Goal: Transaction & Acquisition: Book appointment/travel/reservation

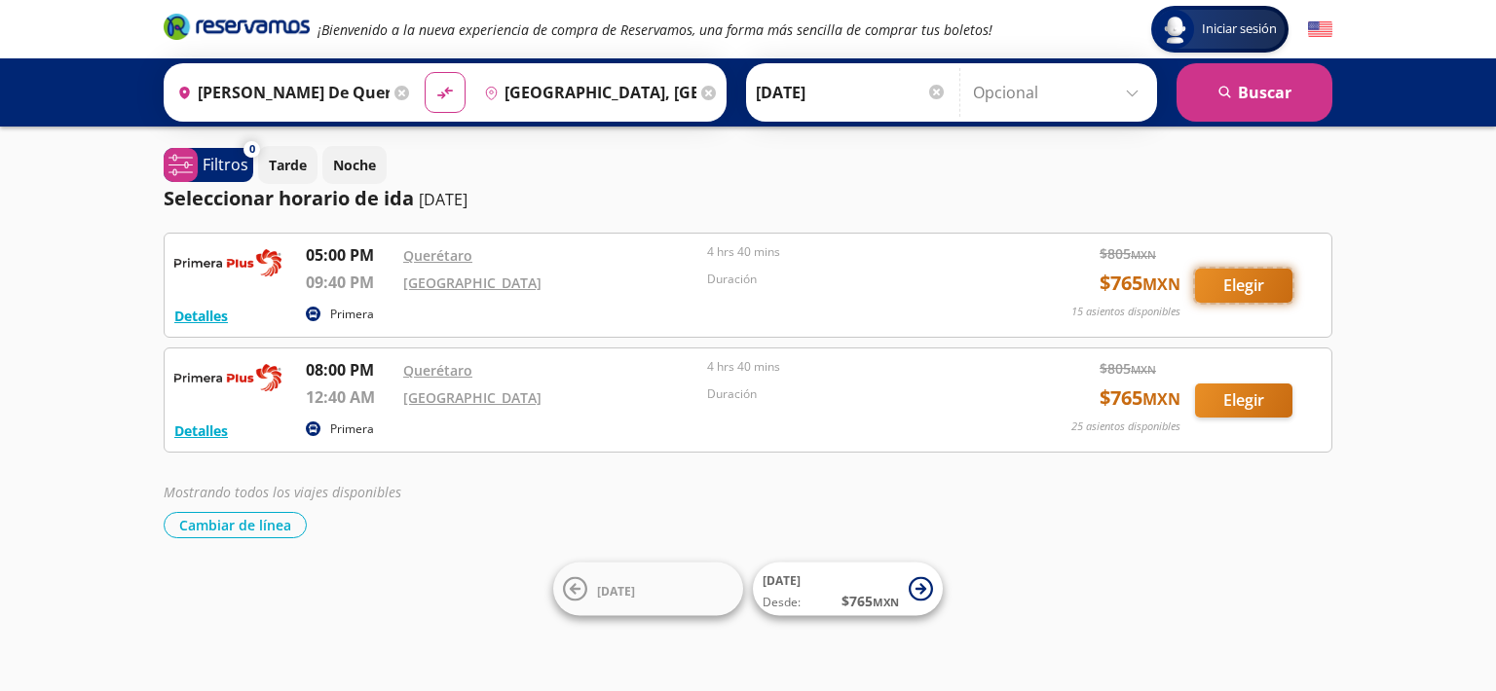
click at [1240, 285] on button "Elegir" at bounding box center [1243, 286] width 97 height 34
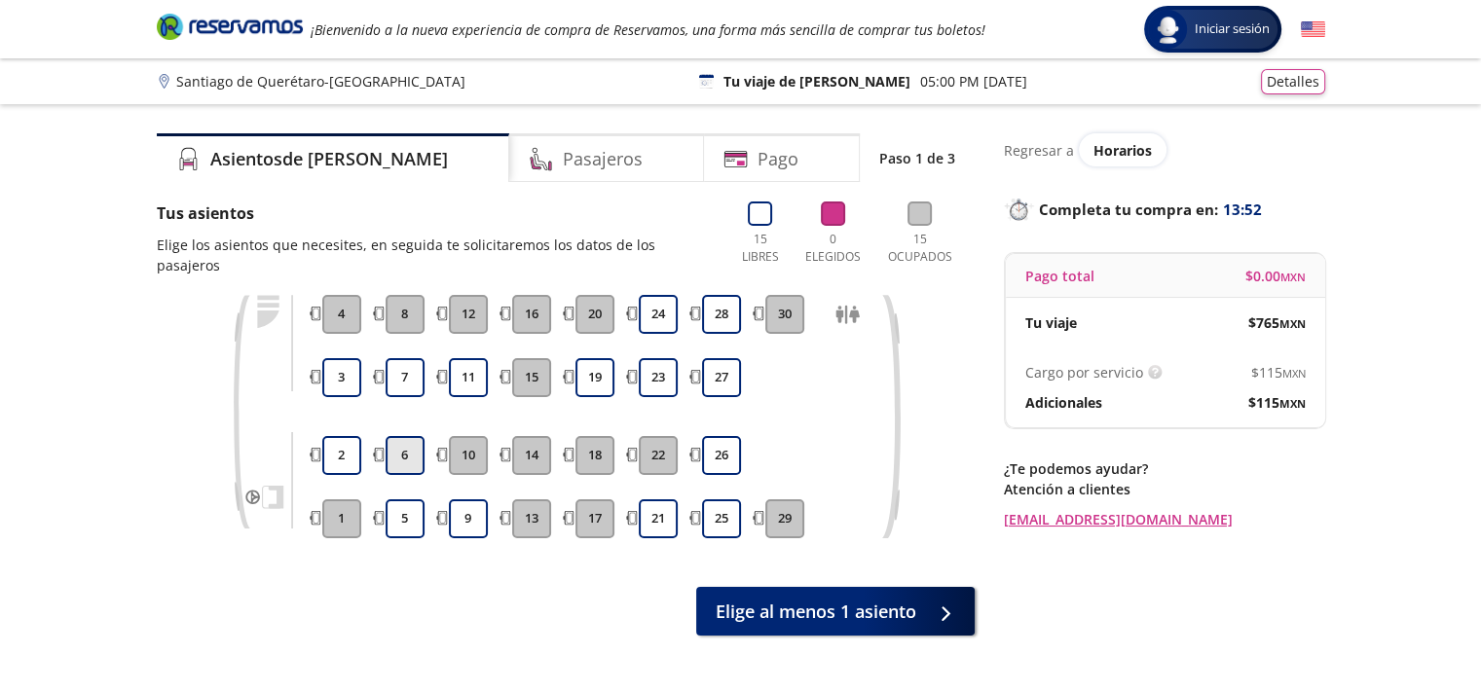
click at [411, 436] on button "6" at bounding box center [405, 455] width 39 height 39
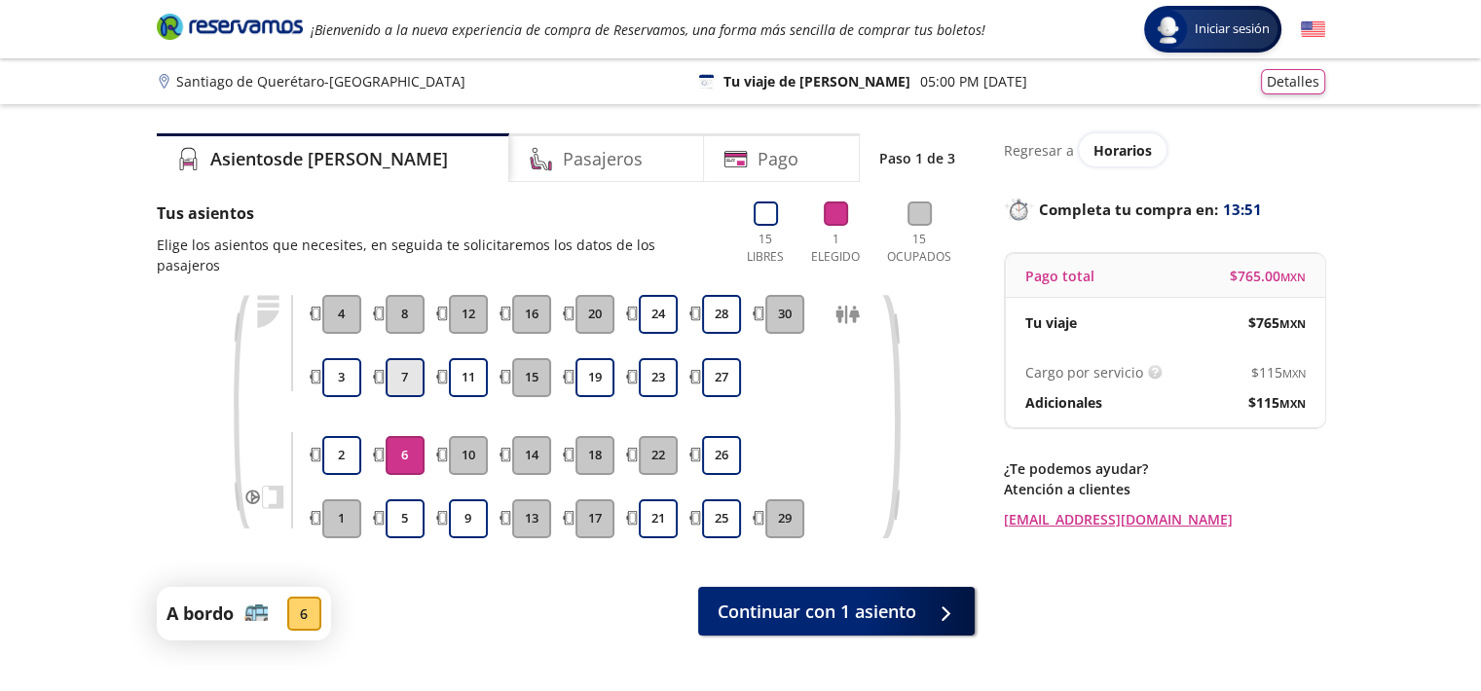
click at [402, 358] on button "7" at bounding box center [405, 377] width 39 height 39
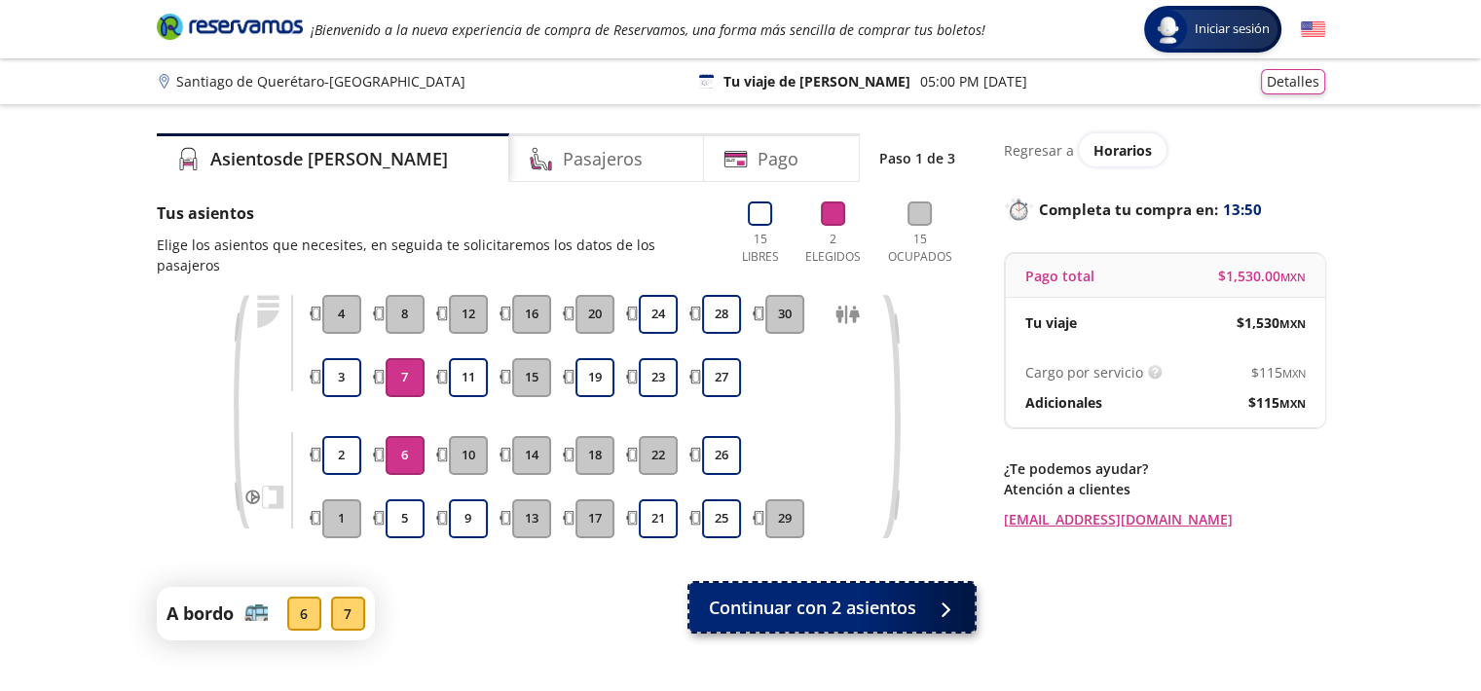
click at [791, 595] on span "Continuar con 2 asientos" at bounding box center [812, 608] width 207 height 26
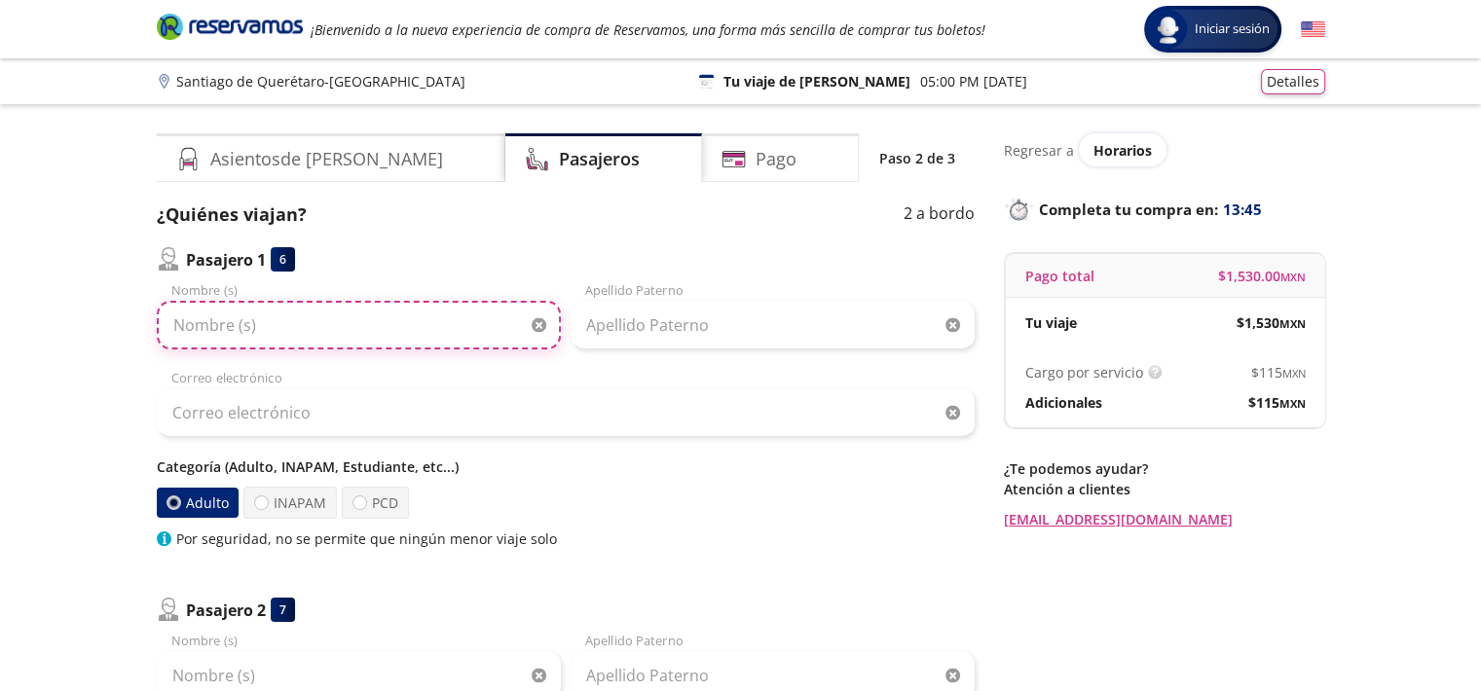
click at [222, 320] on input "Nombre (s)" at bounding box center [359, 325] width 404 height 49
type input "[PERSON_NAME]"
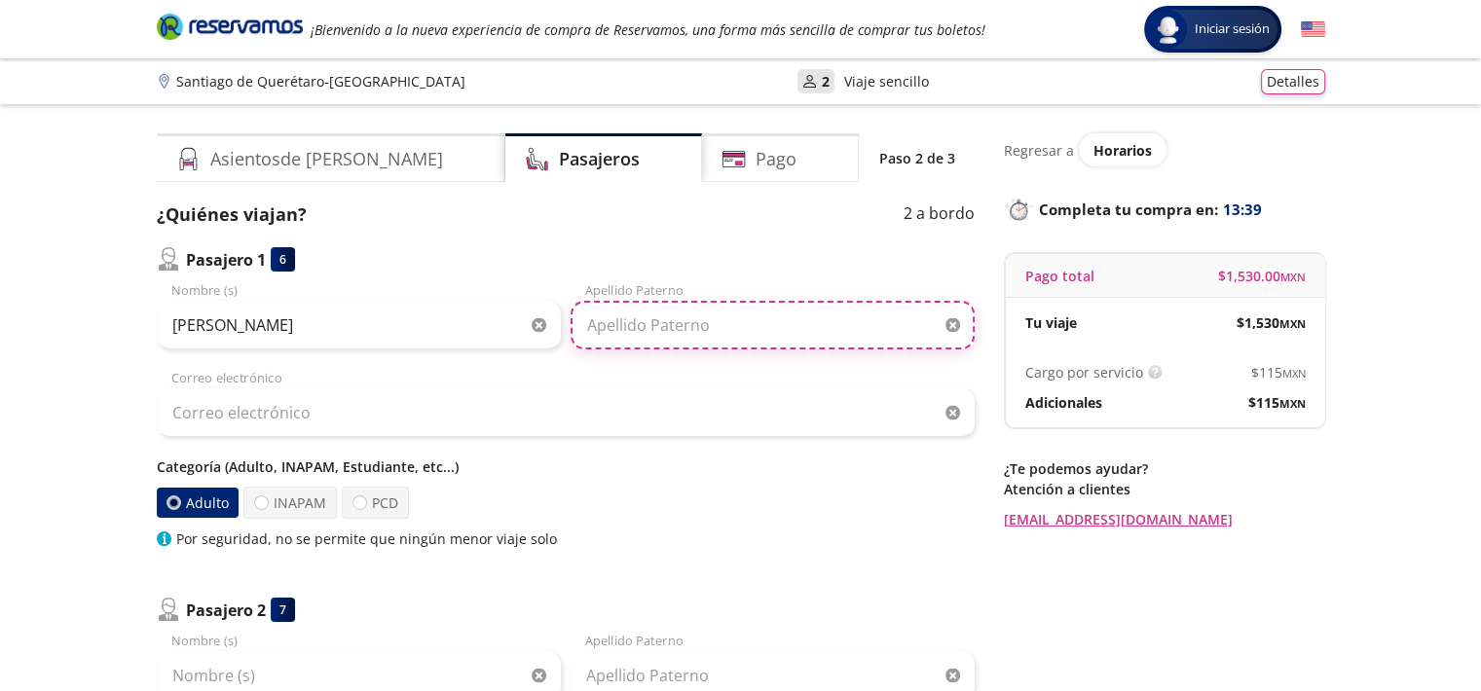
click at [626, 324] on input "Apellido Paterno" at bounding box center [773, 325] width 404 height 49
type input "[PERSON_NAME]"
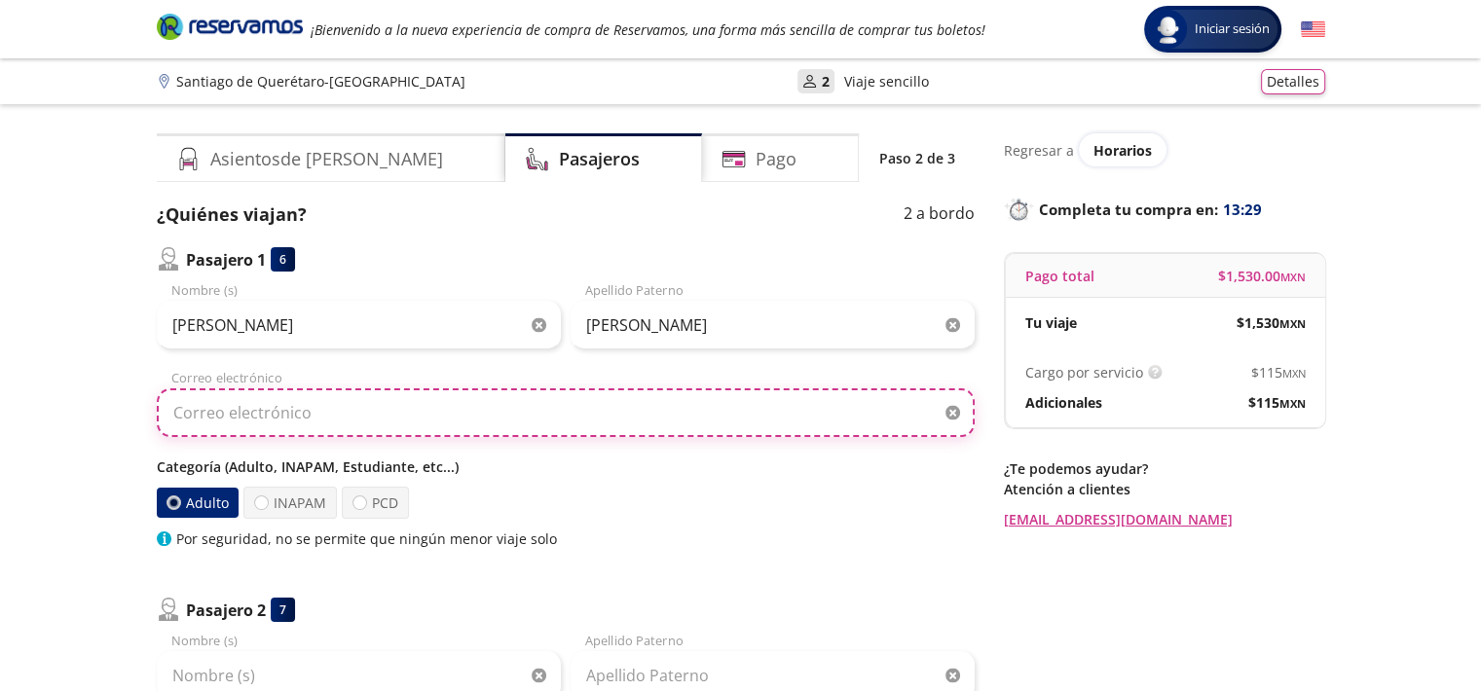
click at [245, 422] on input "Correo electrónico" at bounding box center [566, 413] width 818 height 49
type input "[EMAIL_ADDRESS][DOMAIN_NAME]"
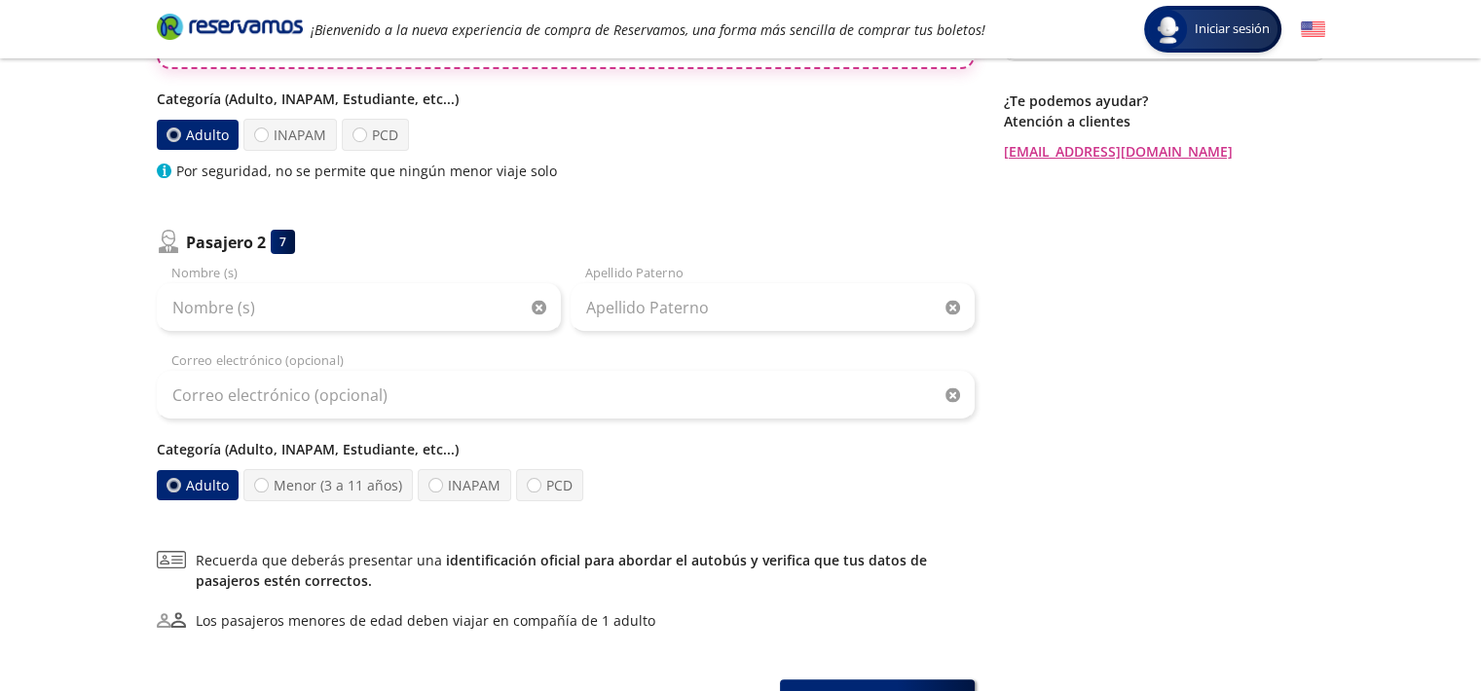
scroll to position [372, 0]
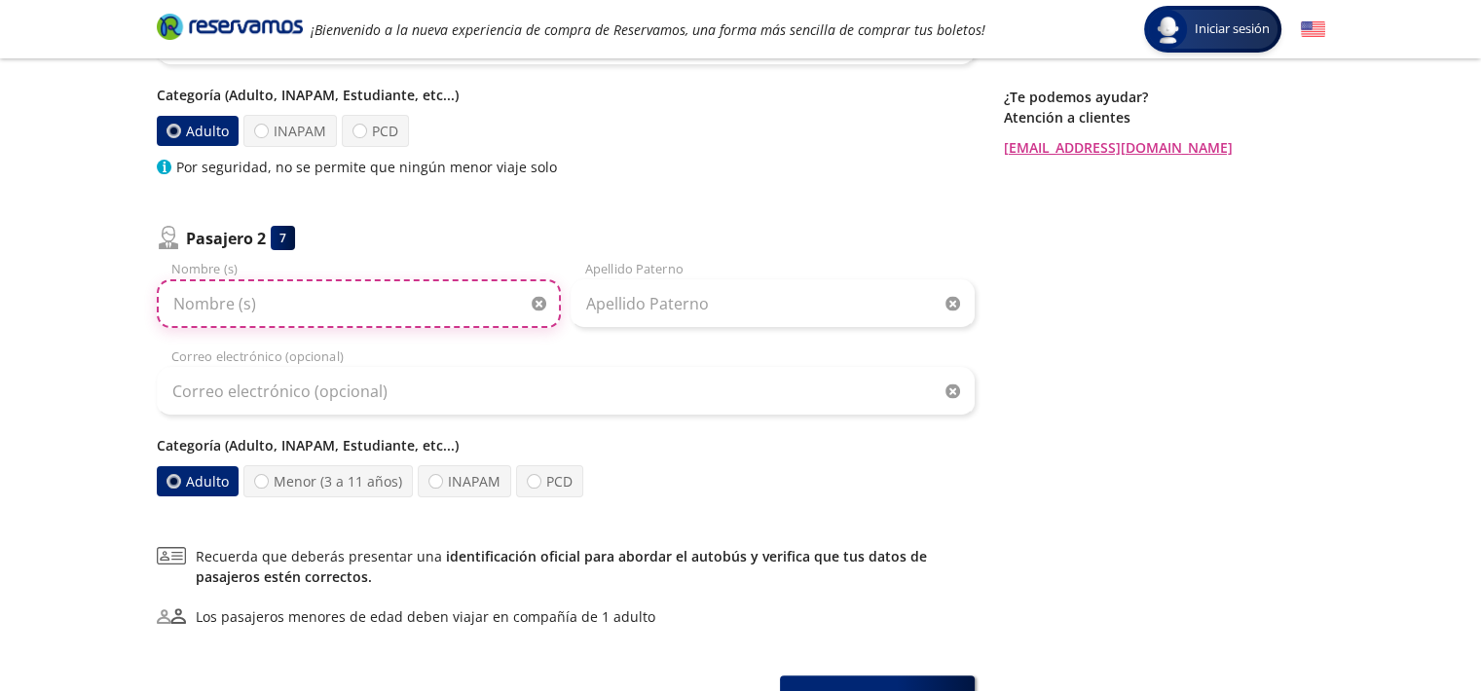
click at [284, 319] on input "Nombre (s)" at bounding box center [359, 303] width 404 height 49
type input "SARAY"
click at [532, 297] on button "button" at bounding box center [539, 304] width 15 height 15
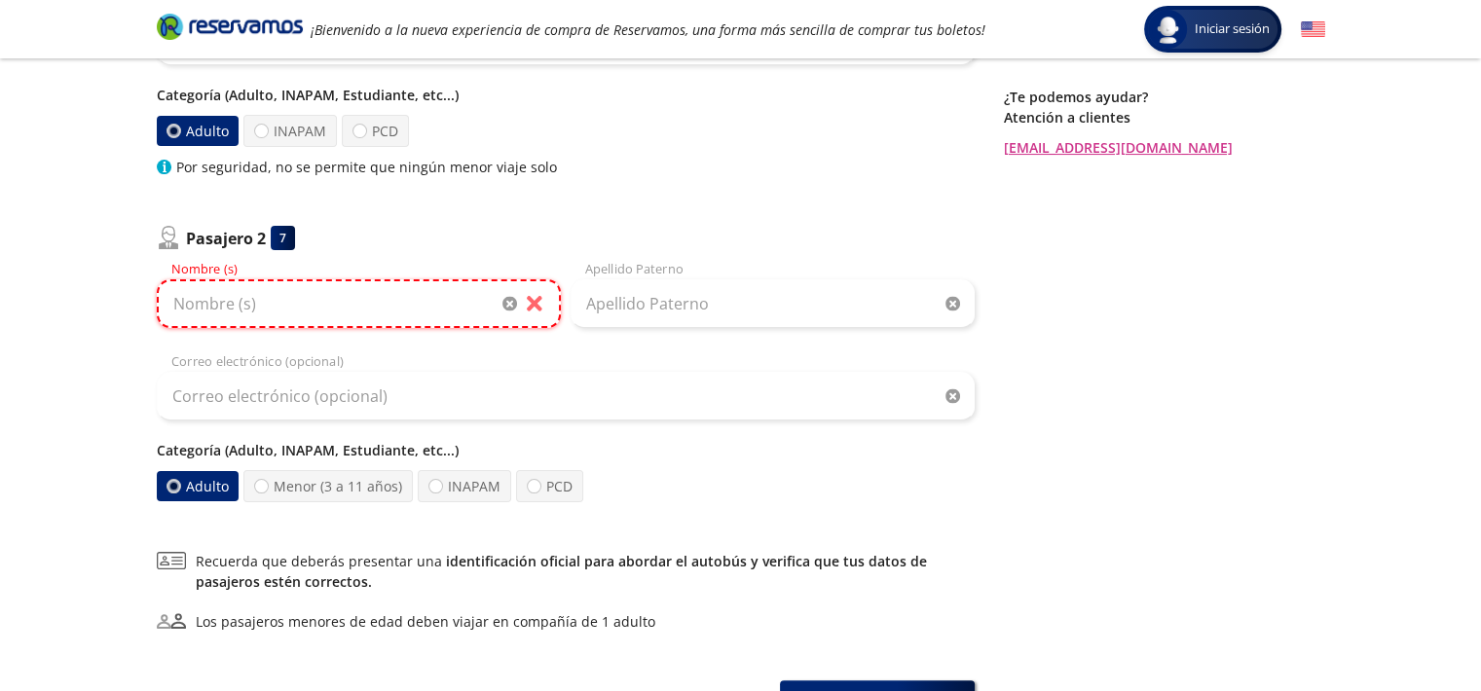
click at [273, 313] on input "Nombre (s)" at bounding box center [359, 303] width 404 height 49
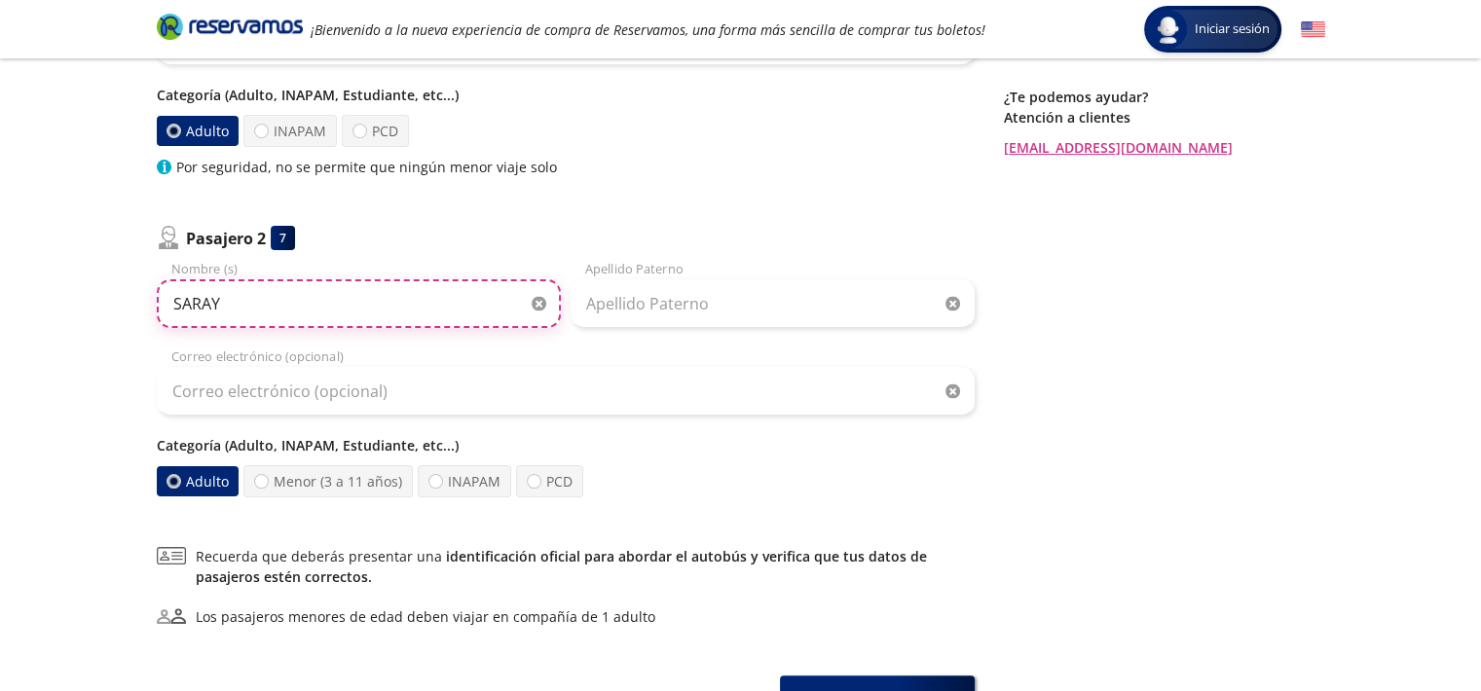
type input "SARAY"
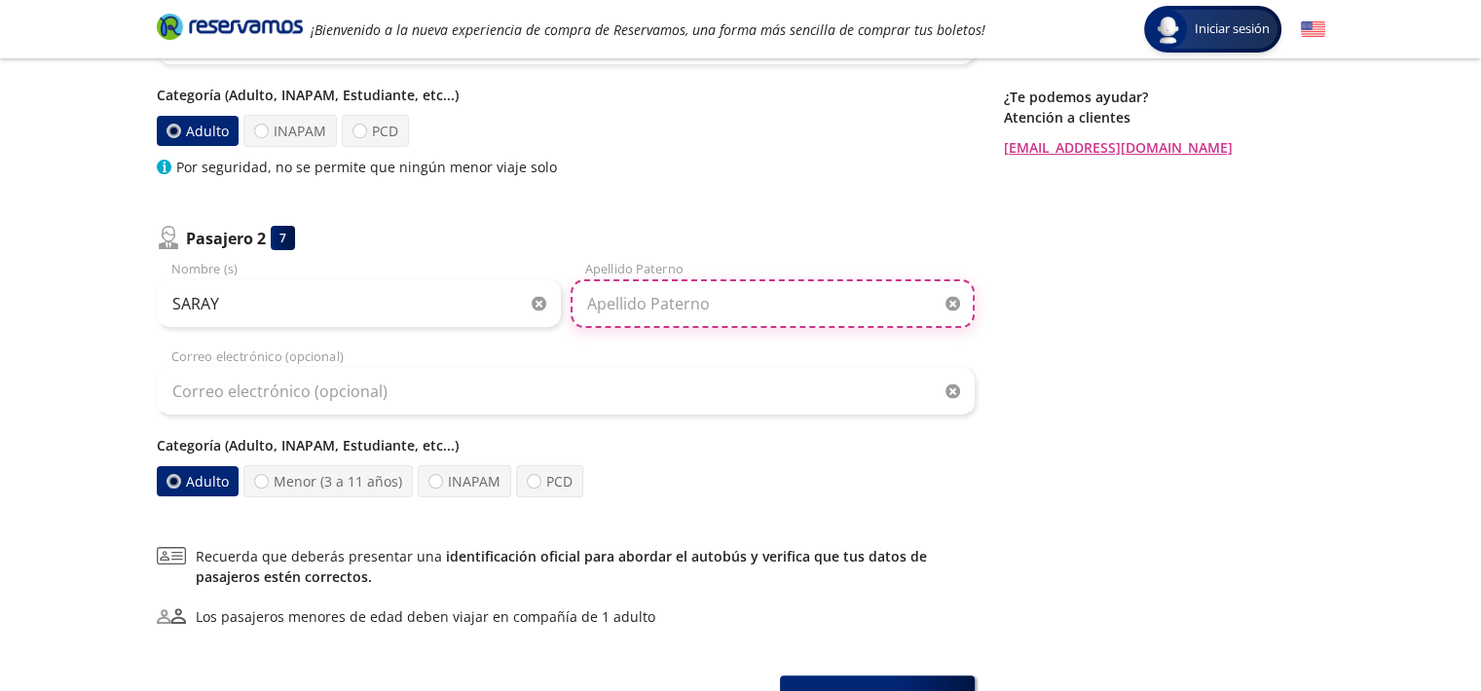
click at [635, 315] on input "Apellido Paterno" at bounding box center [773, 303] width 404 height 49
type input "[PERSON_NAME]"
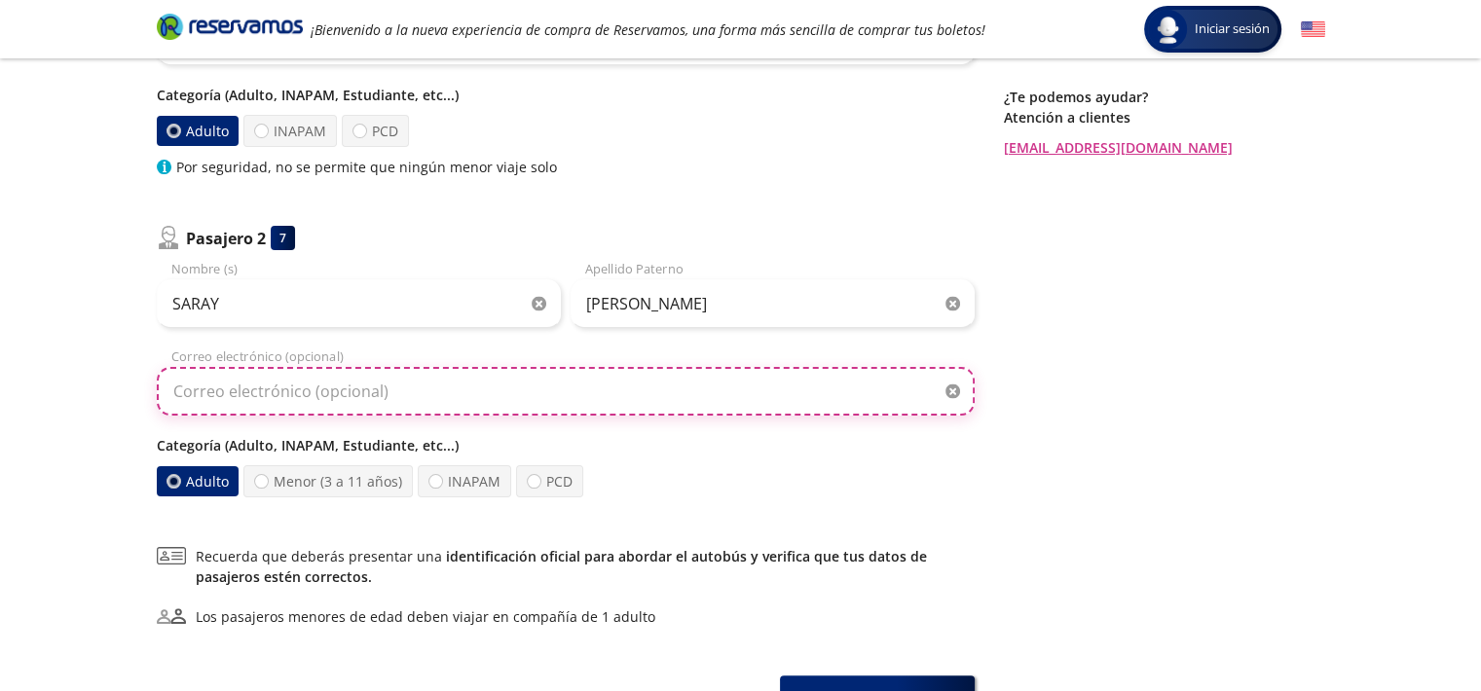
click at [232, 383] on input "Correo electrónico (opcional)" at bounding box center [566, 391] width 818 height 49
type input "[EMAIL_ADDRESS][DOMAIN_NAME]"
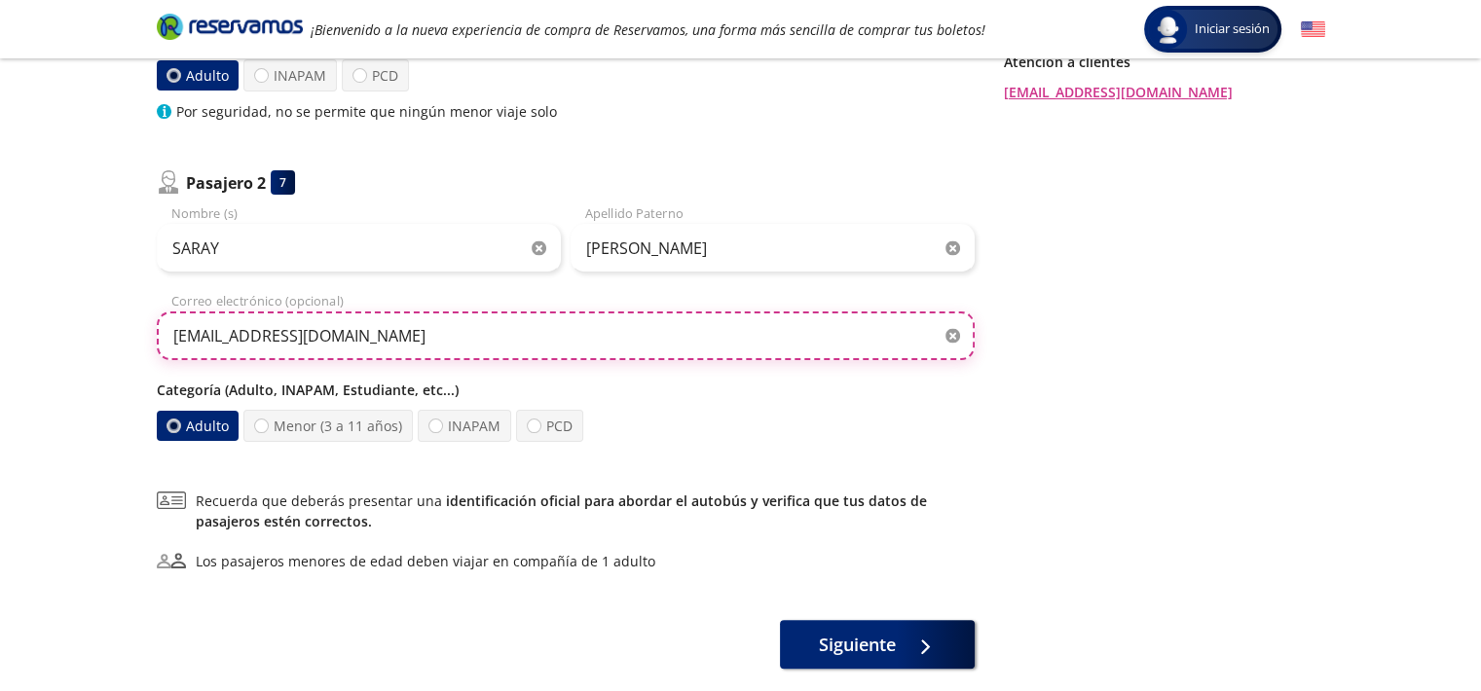
scroll to position [531, 0]
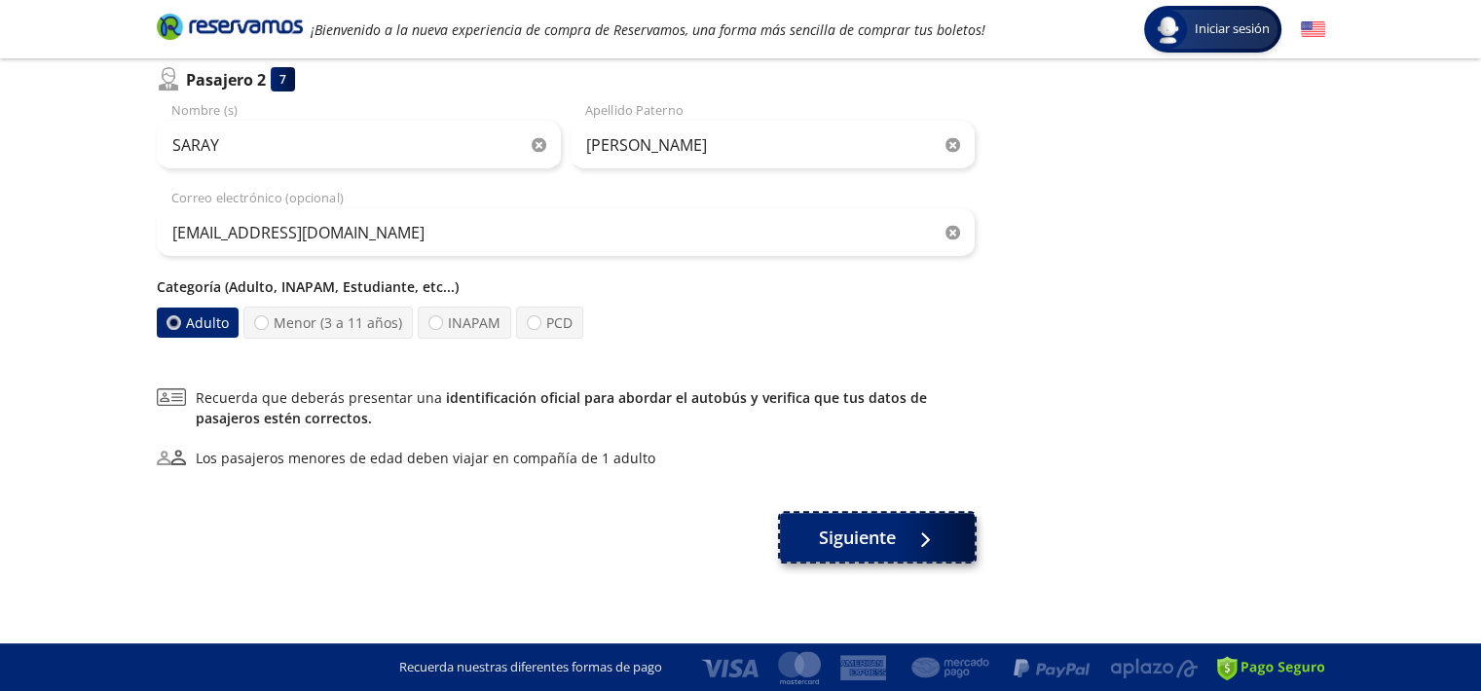
click at [822, 552] on button "Siguiente" at bounding box center [877, 537] width 195 height 49
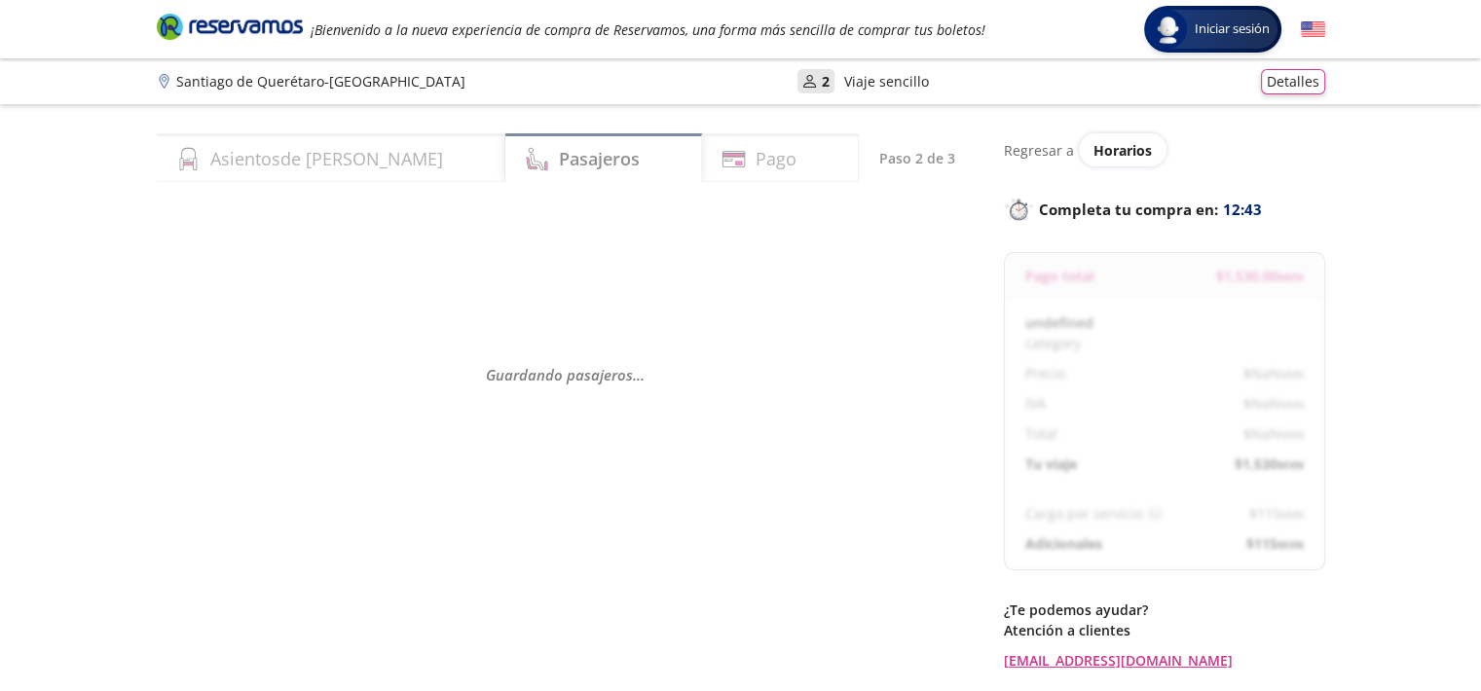
select select "MX"
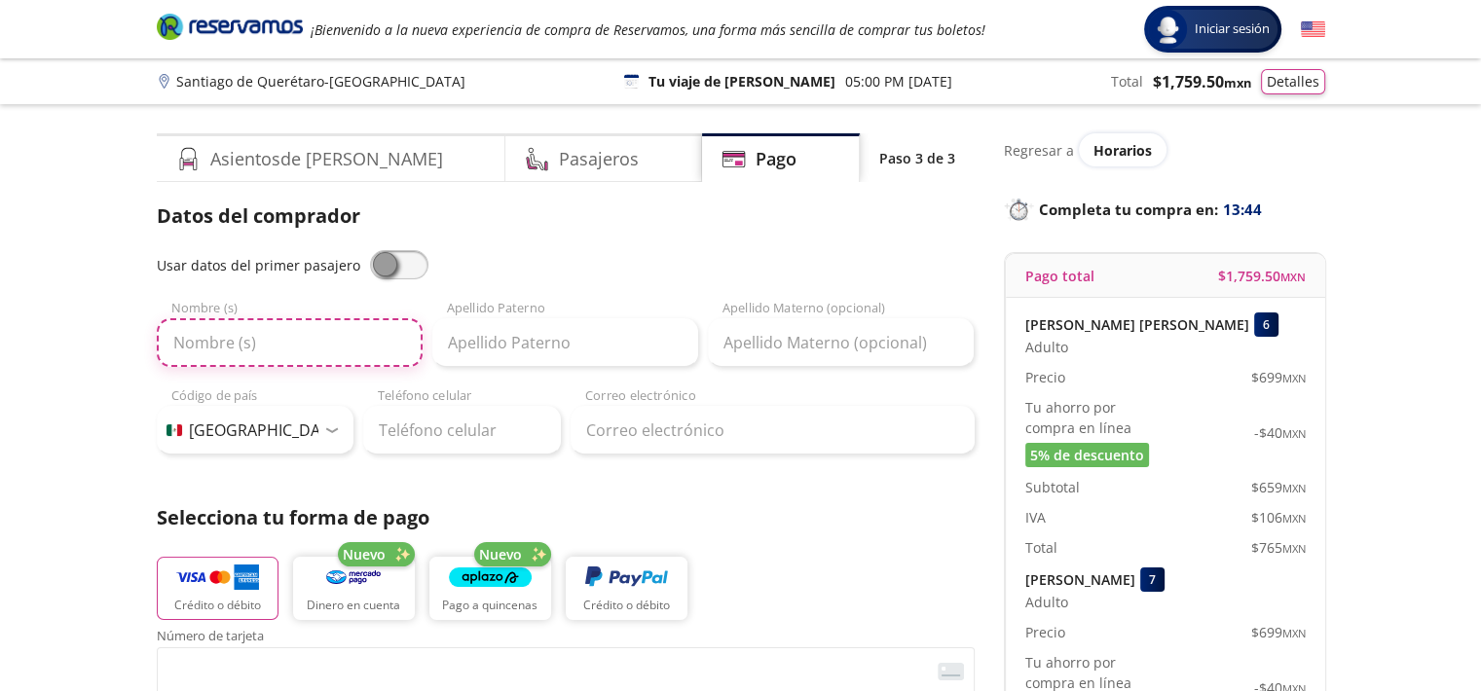
click at [354, 349] on input "Nombre (s)" at bounding box center [290, 342] width 266 height 49
type input "IPS LATA"
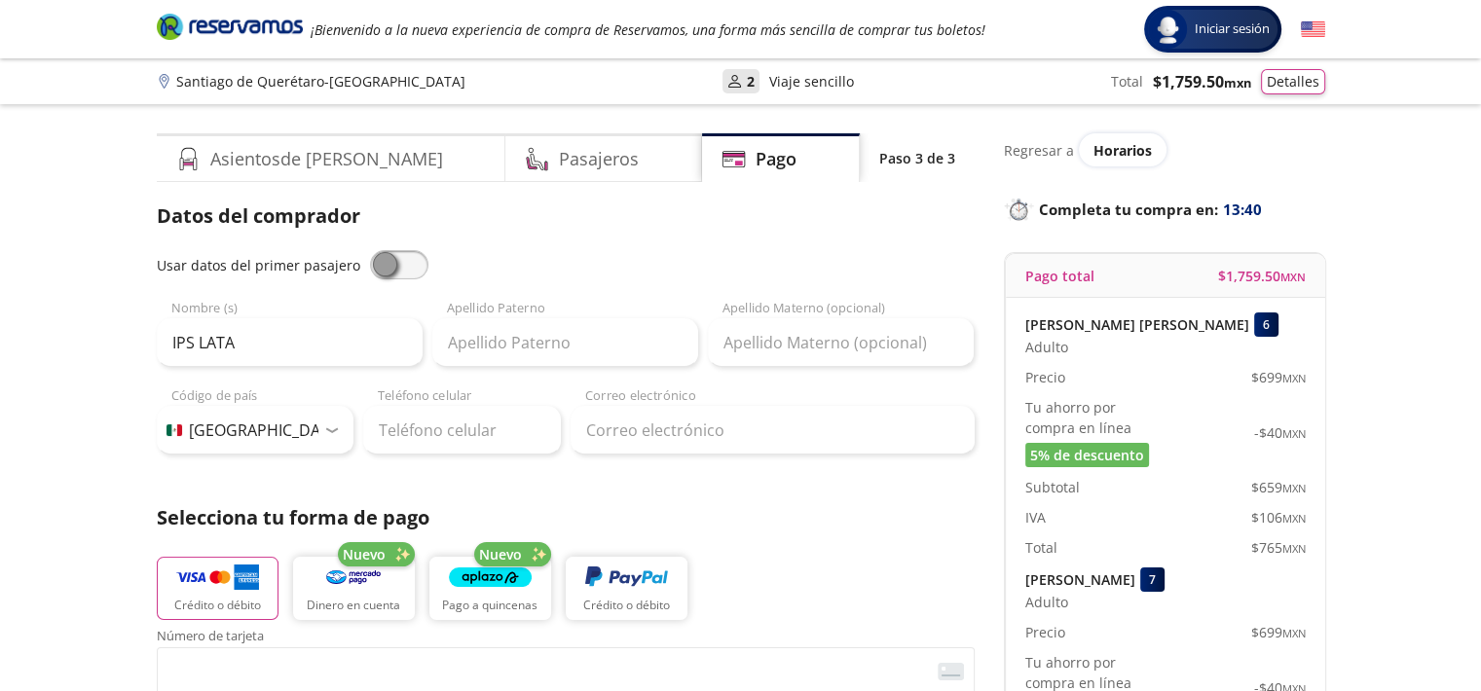
click at [474, 425] on input "Teléfono celular" at bounding box center [462, 430] width 198 height 49
type input "5"
type input "55 2941 6198"
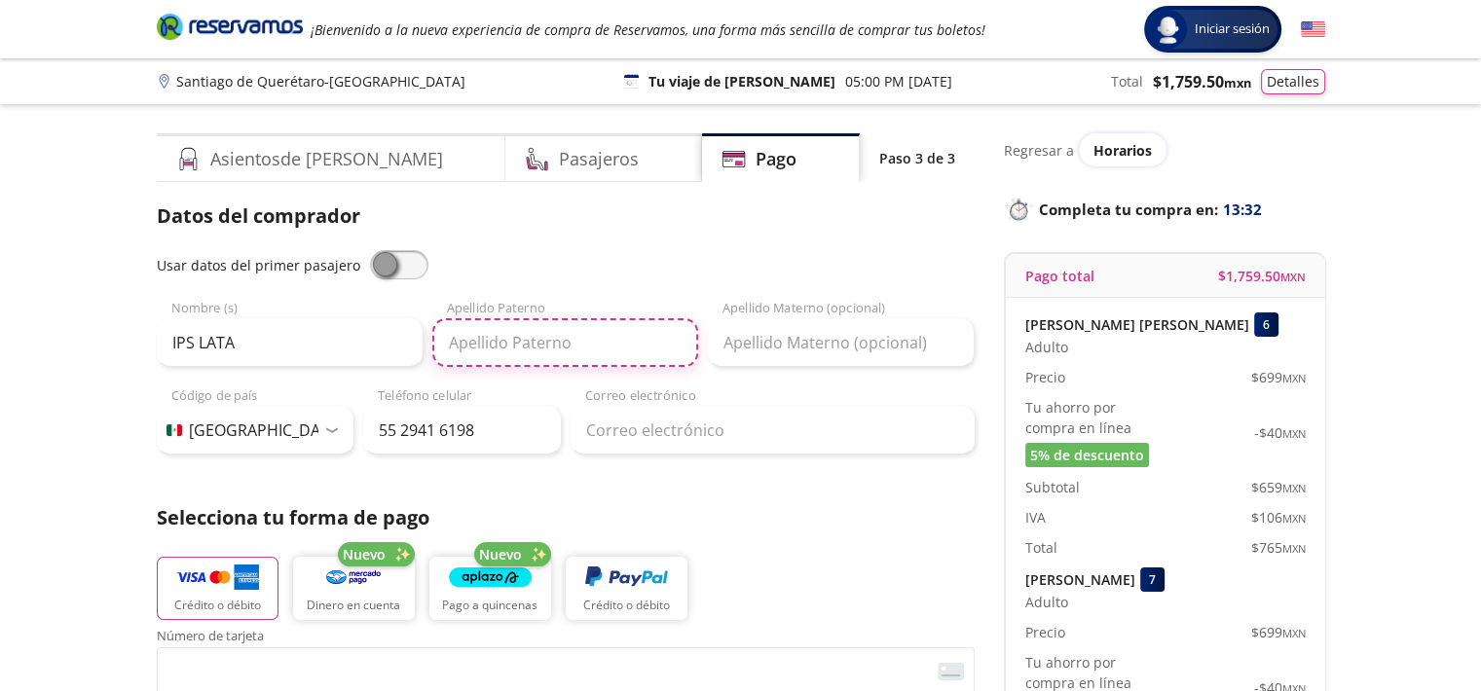
click at [553, 338] on input "Apellido Paterno" at bounding box center [565, 342] width 266 height 49
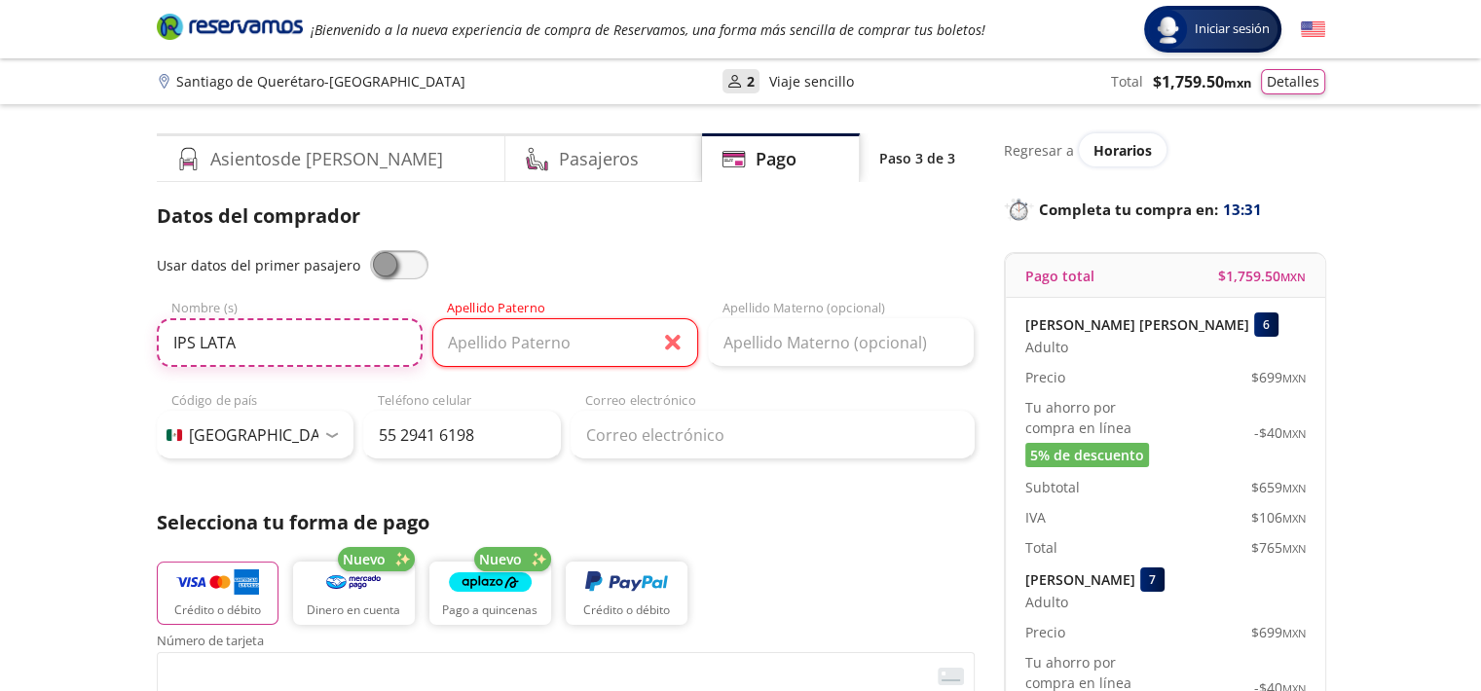
click at [334, 344] on input "IPS LATA" at bounding box center [290, 342] width 266 height 49
click at [244, 344] on input "IPS LATA" at bounding box center [290, 342] width 266 height 49
click at [288, 350] on input "IPS LATA" at bounding box center [290, 342] width 266 height 49
type input "IPS LATAM"
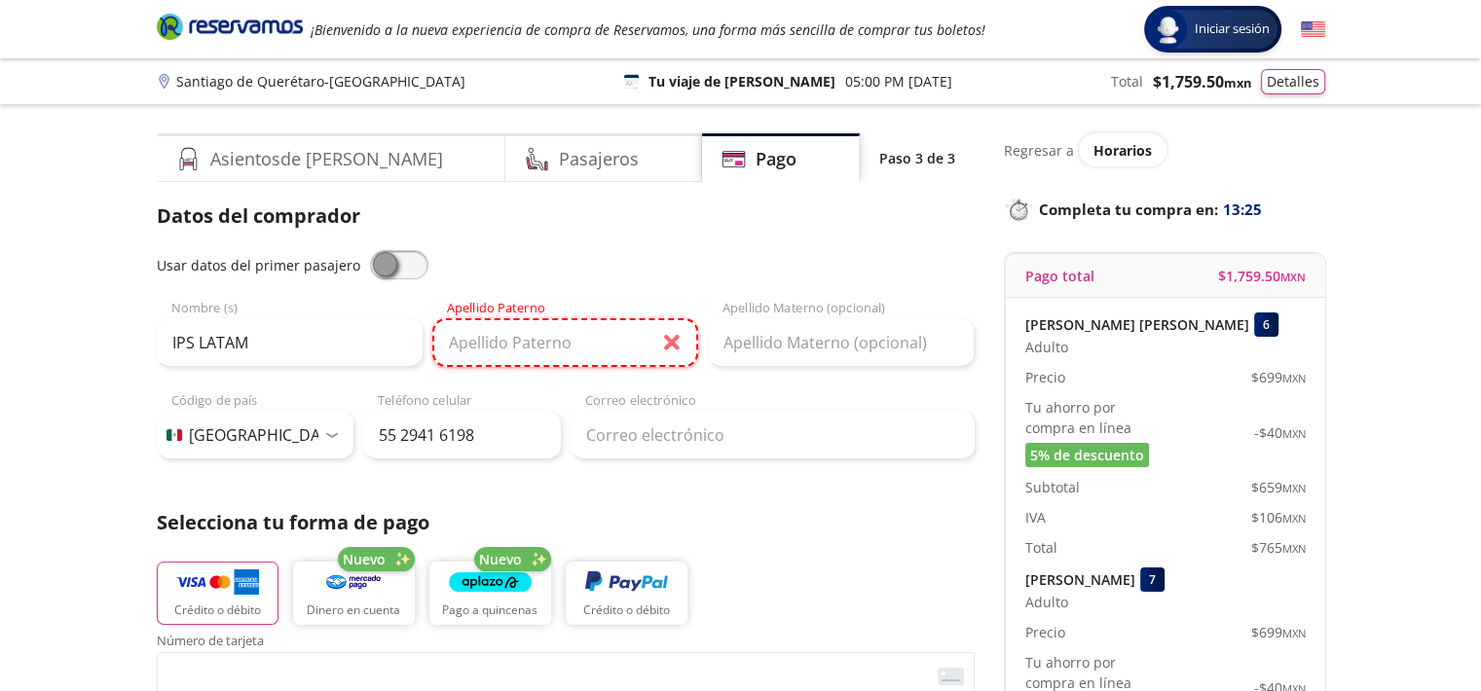
click at [498, 347] on input "Apellido Paterno" at bounding box center [565, 342] width 266 height 49
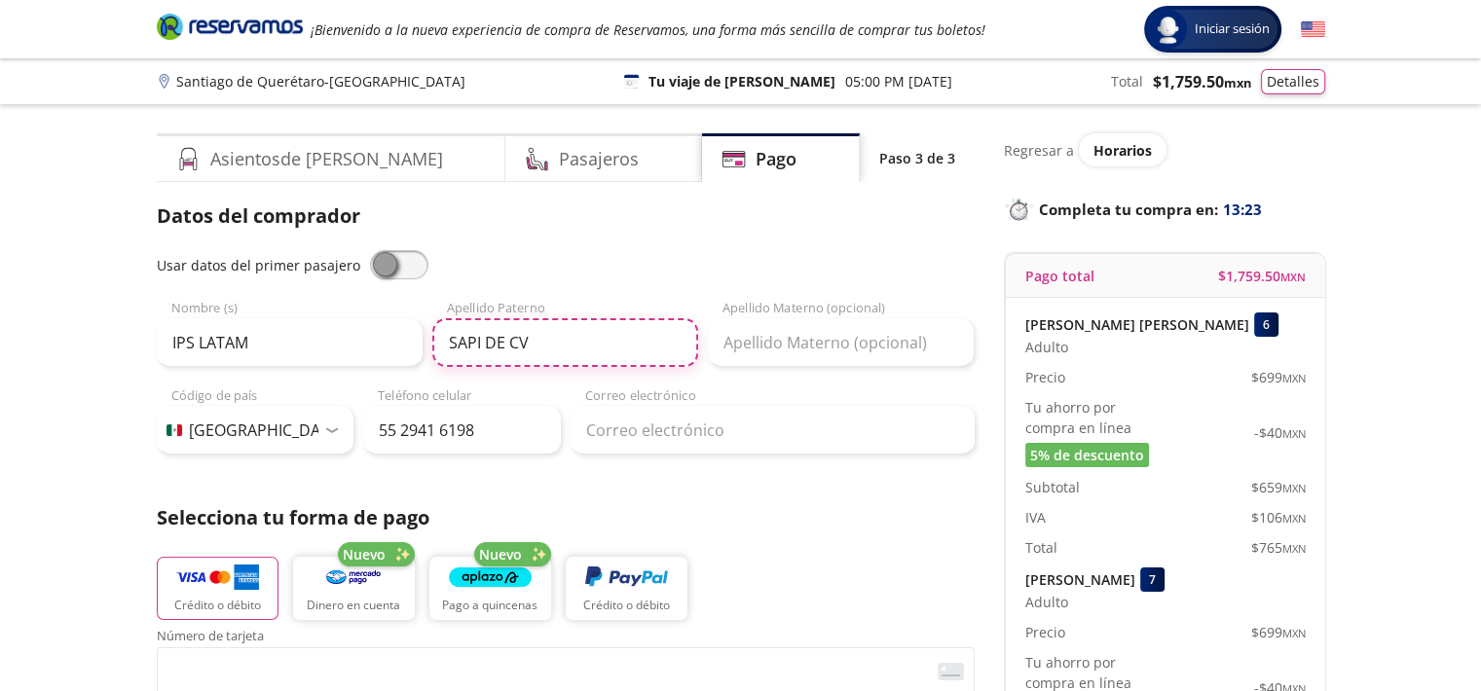
type input "SAPI DE CV"
click at [788, 542] on div "Crédito o débito Nuevo Dinero en cuenta Nuevo Pago a quincenas Crédito o débito" at bounding box center [566, 586] width 818 height 88
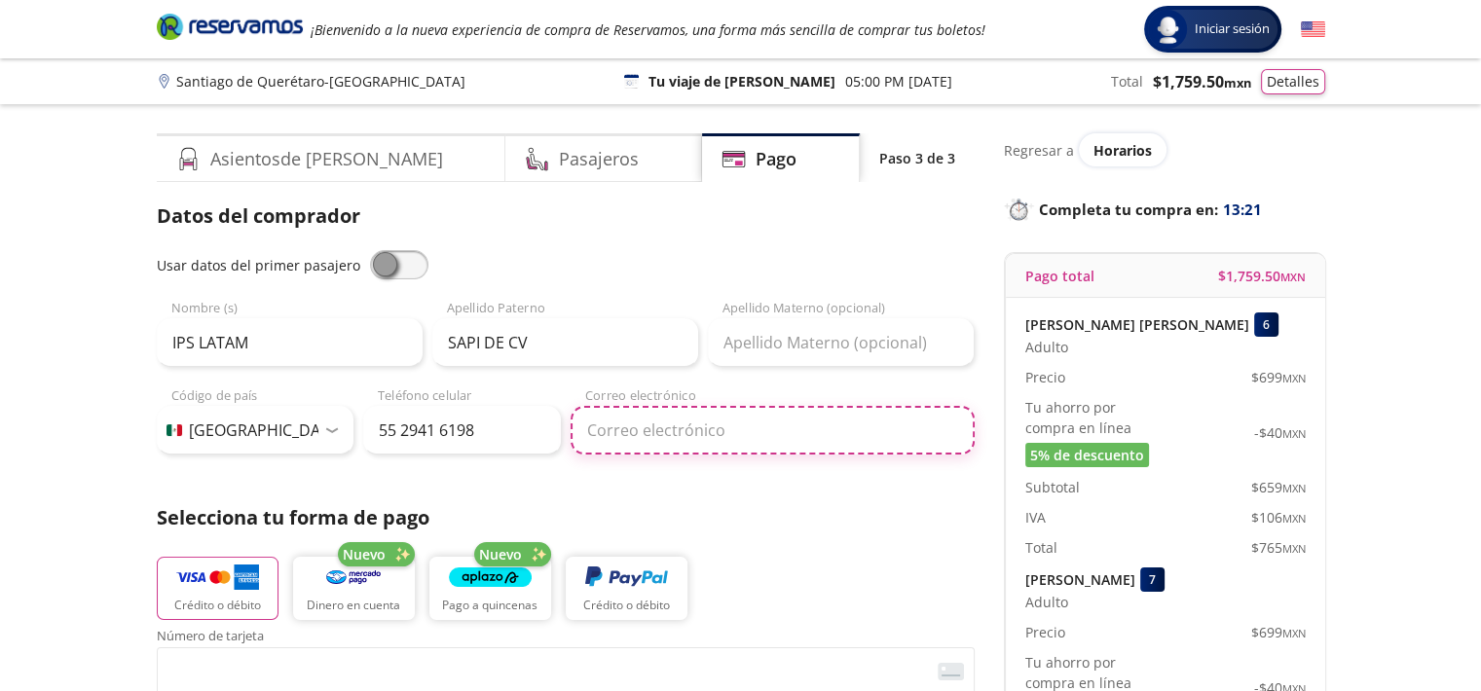
click at [644, 448] on input "Correo electrónico" at bounding box center [773, 430] width 404 height 49
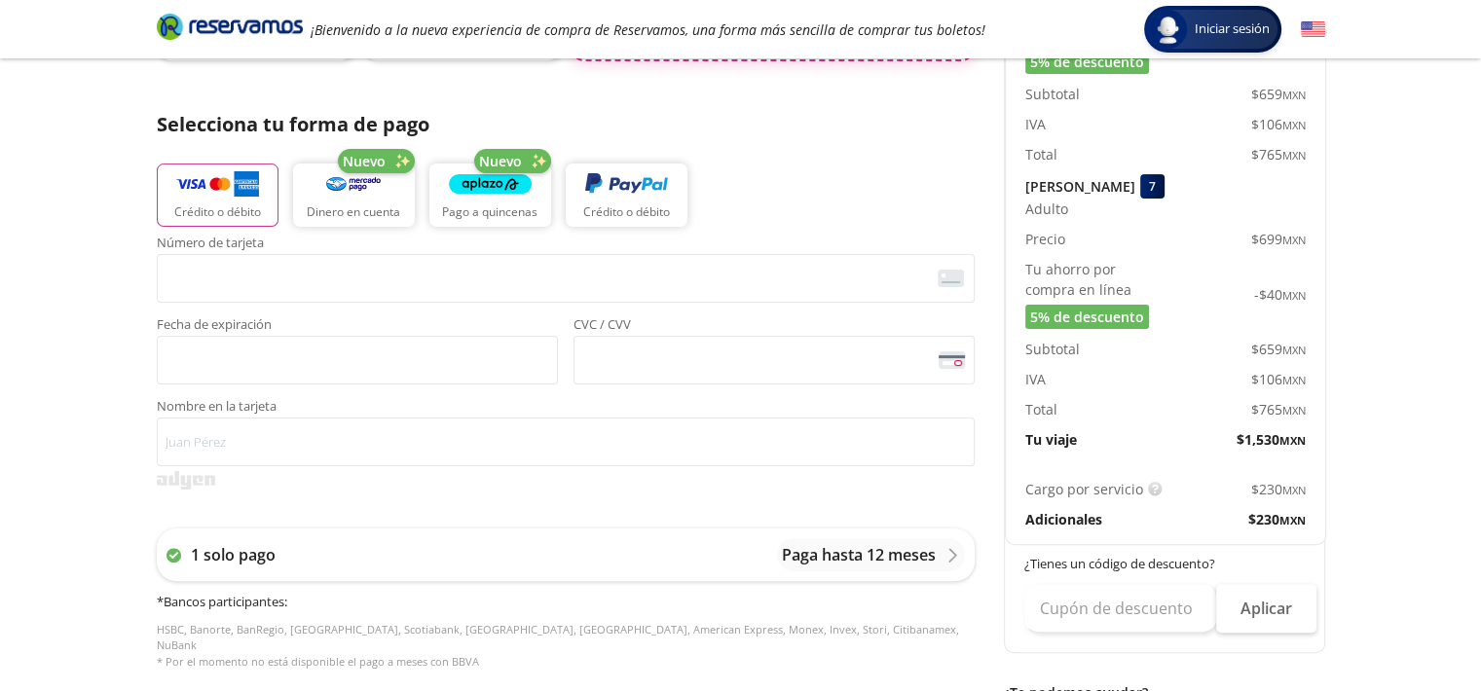
scroll to position [404, 0]
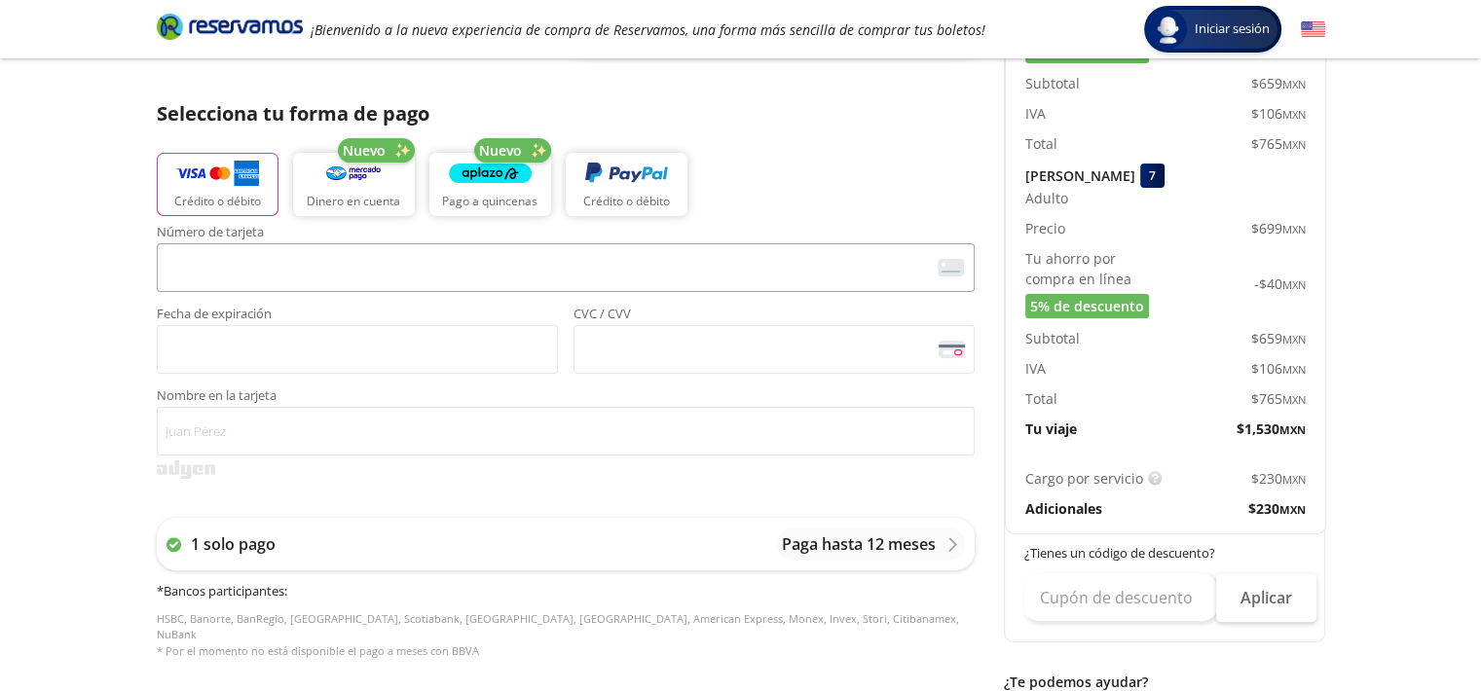
type input "[EMAIL_ADDRESS][DOMAIN_NAME]"
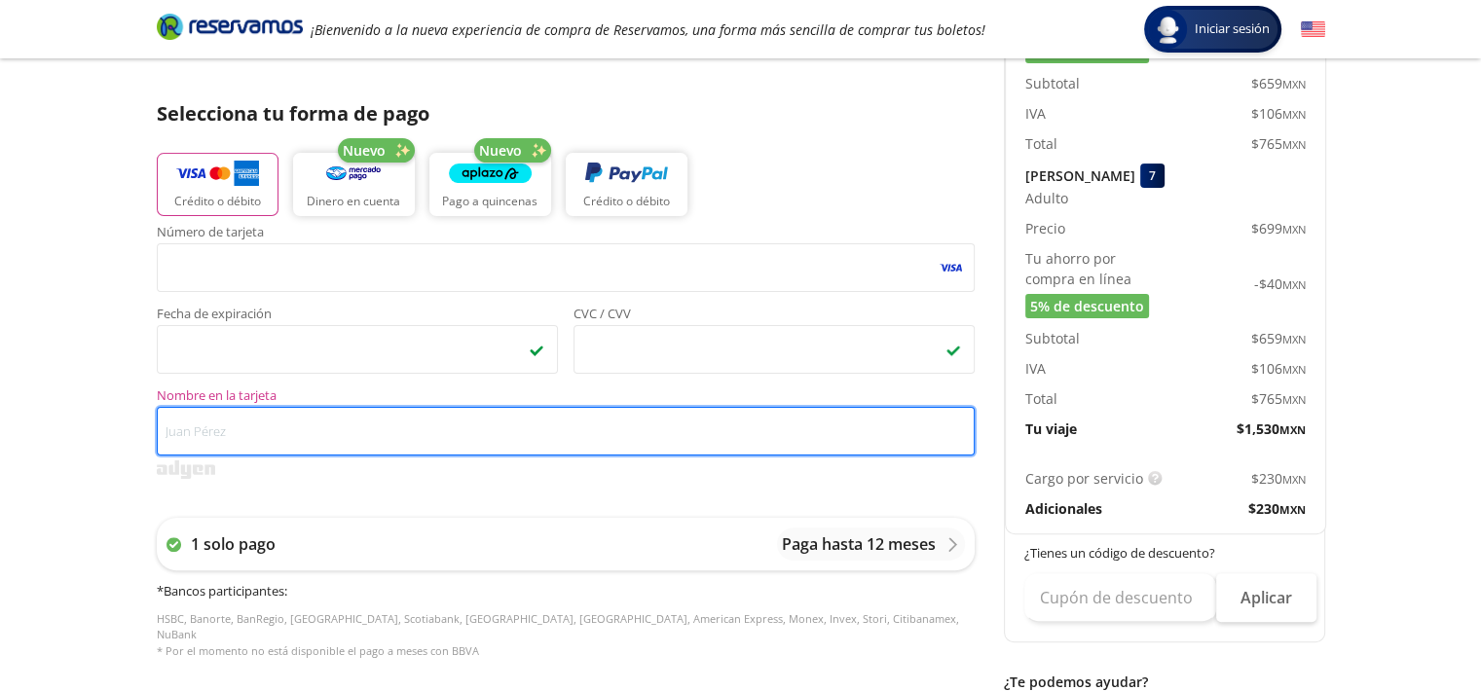
click at [526, 445] on input "Nombre en la tarjeta" at bounding box center [566, 431] width 818 height 49
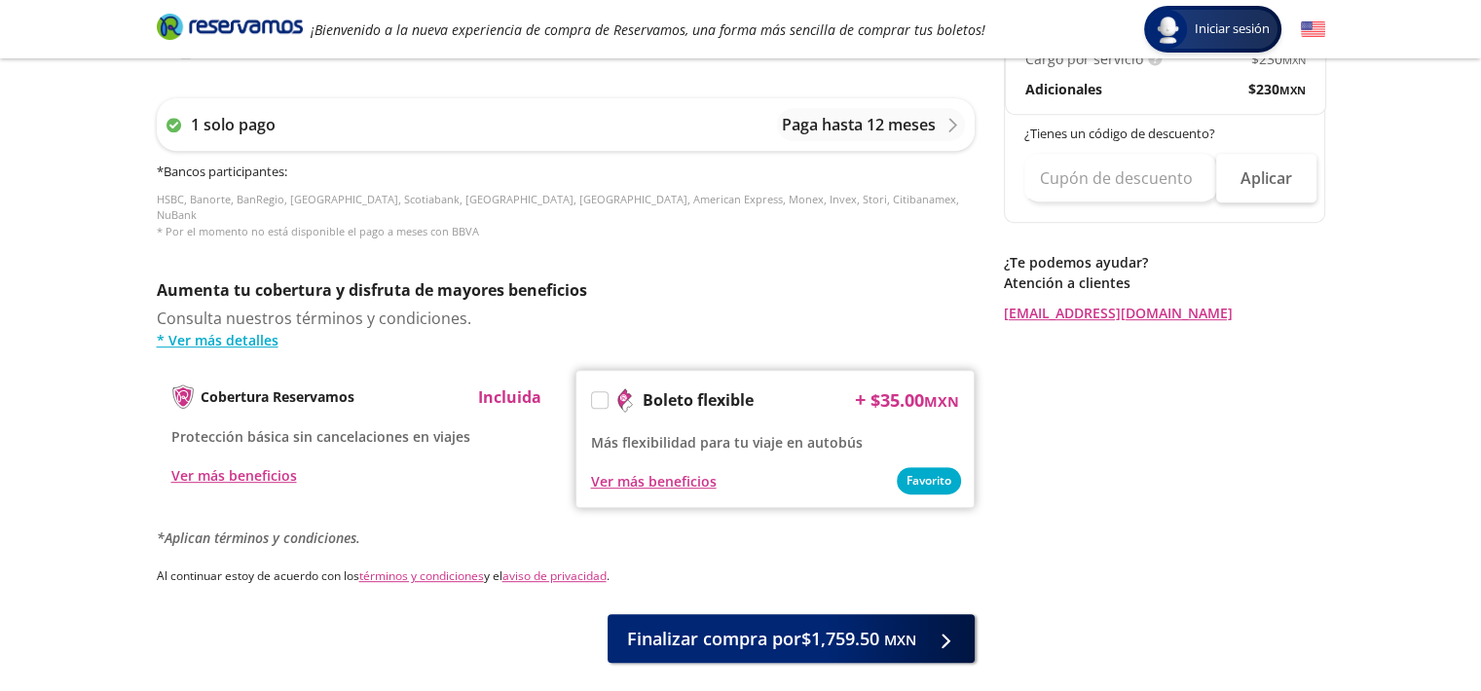
scroll to position [822, 0]
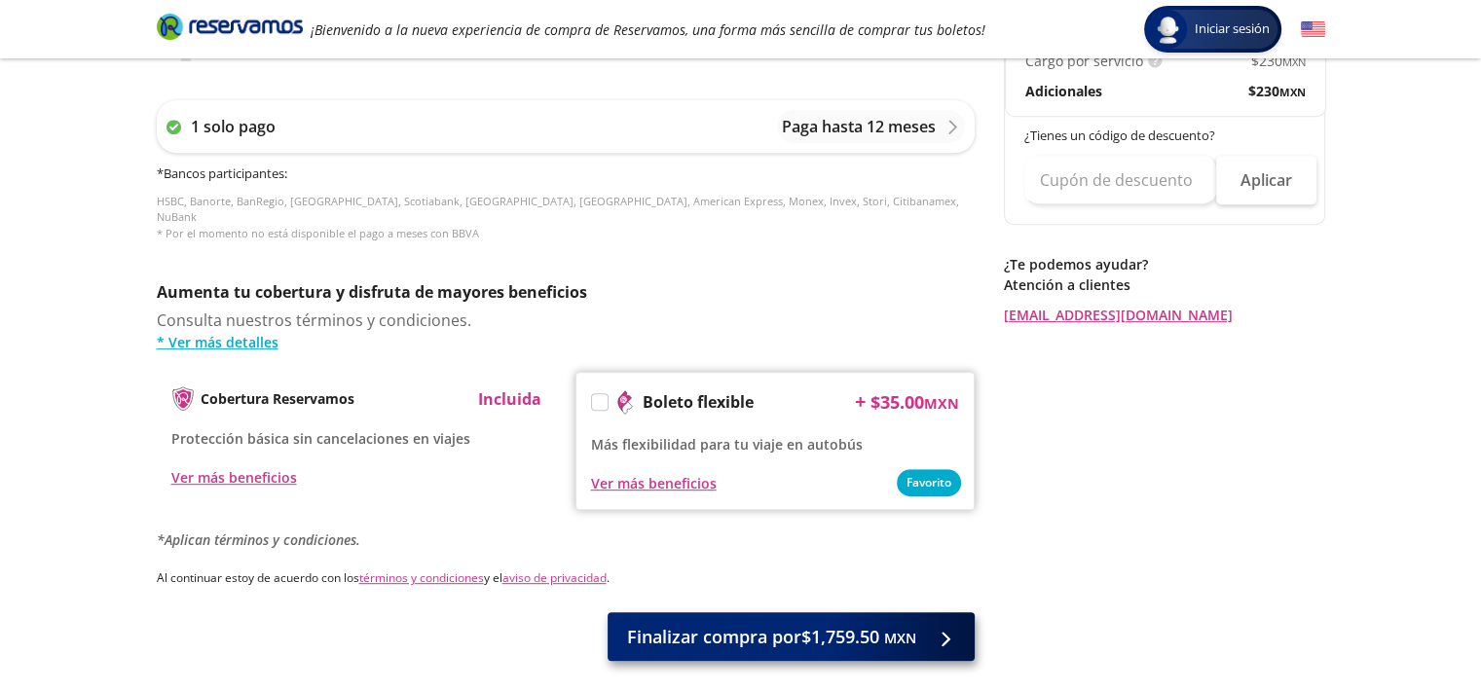
type input "[PERSON_NAME] [PERSON_NAME]"
click at [720, 624] on span "Finalizar compra por $1,759.50 MXN" at bounding box center [771, 637] width 289 height 26
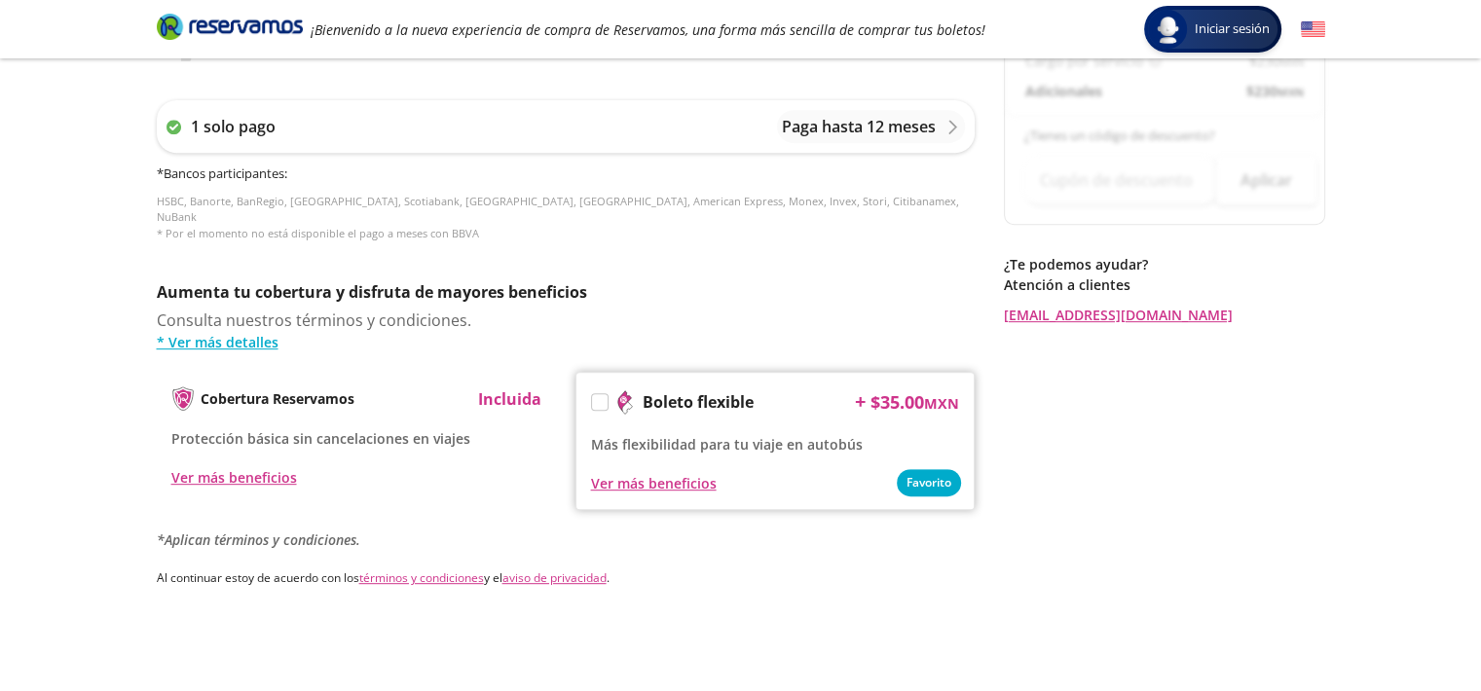
scroll to position [0, 0]
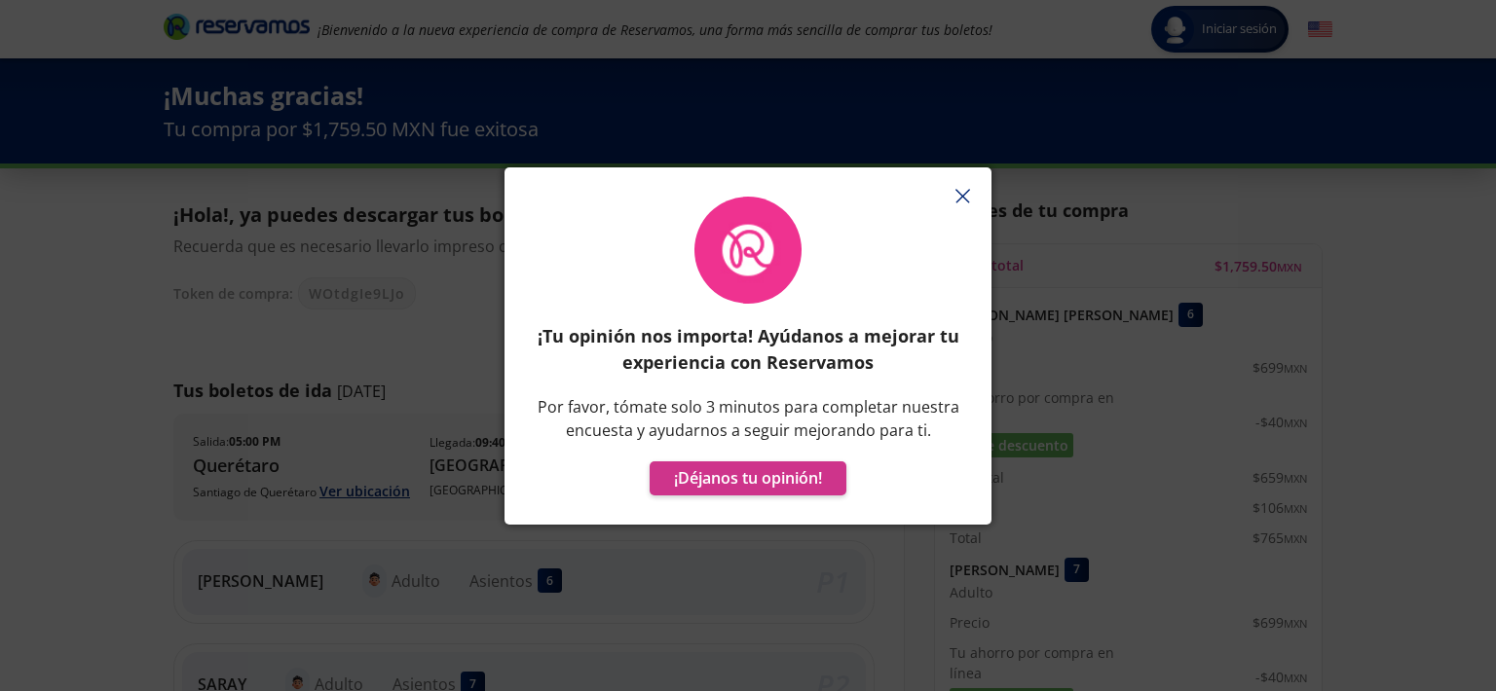
click at [960, 196] on icon "button" at bounding box center [962, 196] width 15 height 15
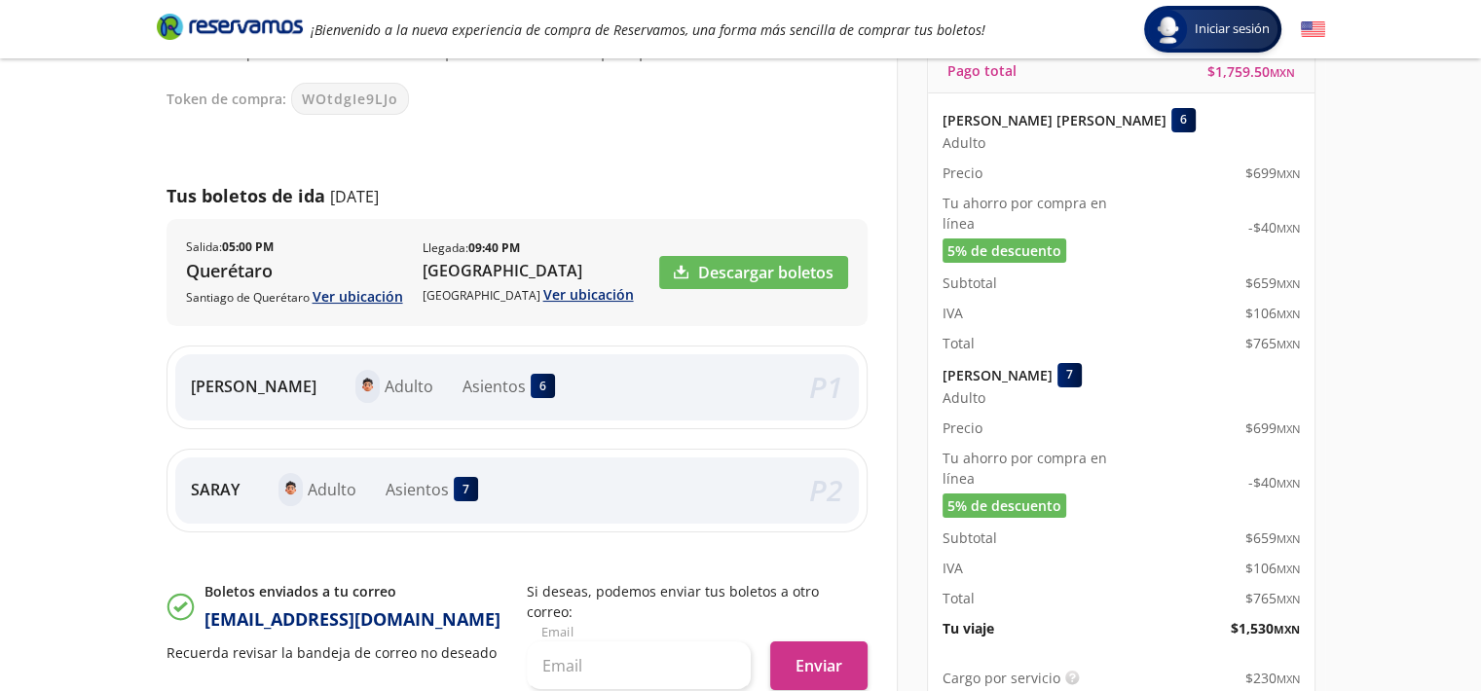
scroll to position [195, 0]
click at [701, 266] on link "Descargar boletos" at bounding box center [753, 272] width 189 height 33
